Goal: Information Seeking & Learning: Learn about a topic

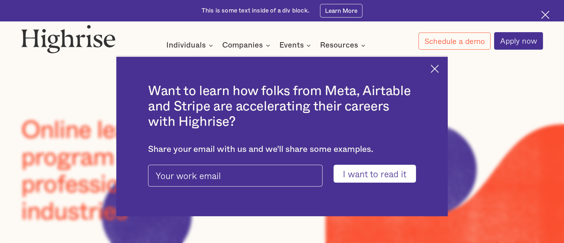
click at [0, 0] on div "Thank you! Your submission has been received!" at bounding box center [0, 0] width 0 height 0
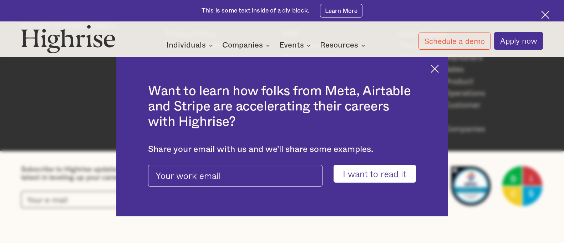
scroll to position [57016, 0]
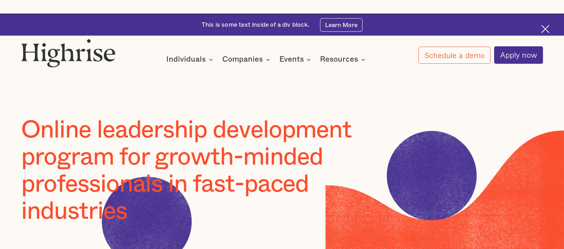
click at [459, 76] on div at bounding box center [282, 88] width 564 height 56
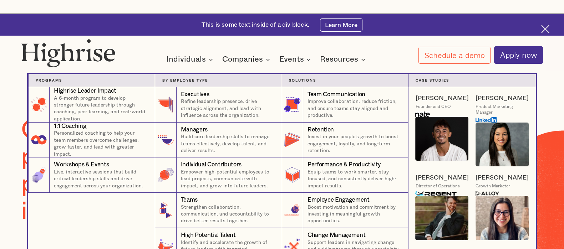
click at [241, 60] on nav "Programs 4 Highrise Leader Impact Program A 6-month program to develop stronger…" at bounding box center [282, 179] width 428 height 239
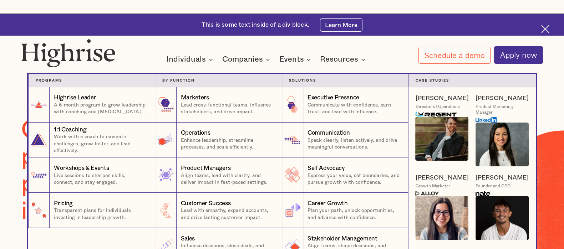
click at [179, 59] on div "Individuals" at bounding box center [186, 59] width 40 height 9
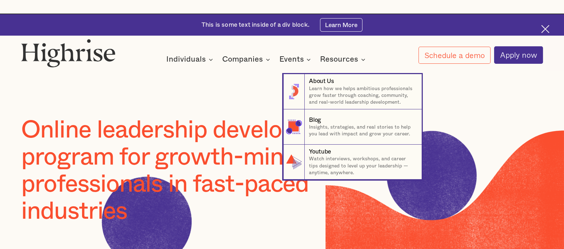
click at [337, 59] on div "Resources" at bounding box center [339, 59] width 38 height 9
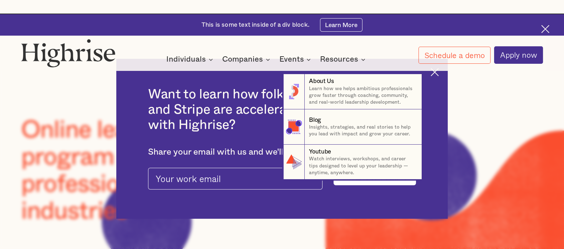
click at [435, 70] on nav "8 About Us Learn how we helps ambitious professionals grow faster through coach…" at bounding box center [282, 120] width 428 height 120
click at [442, 76] on nav "8 About Us Learn how we helps ambitious professionals grow faster through coach…" at bounding box center [282, 120] width 428 height 120
click at [440, 71] on nav "8 About Us Learn how we helps ambitious professionals grow faster through coach…" at bounding box center [282, 120] width 428 height 120
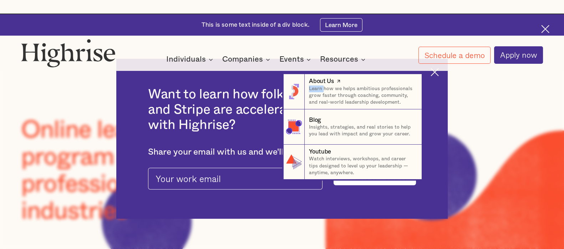
click at [326, 81] on div "About Us" at bounding box center [321, 81] width 25 height 9
